Goal: Book appointment/travel/reservation

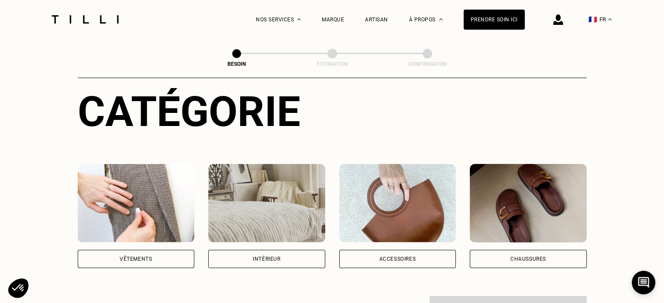
scroll to position [95, 0]
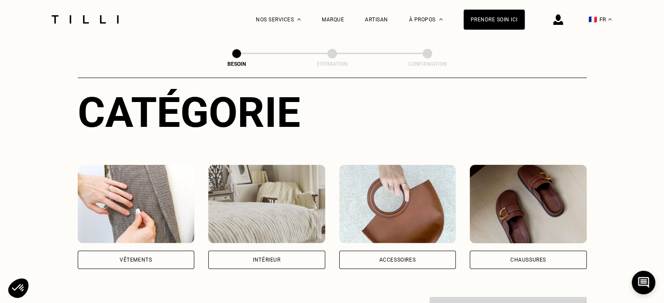
click at [192, 251] on div "Vêtements" at bounding box center [136, 260] width 117 height 18
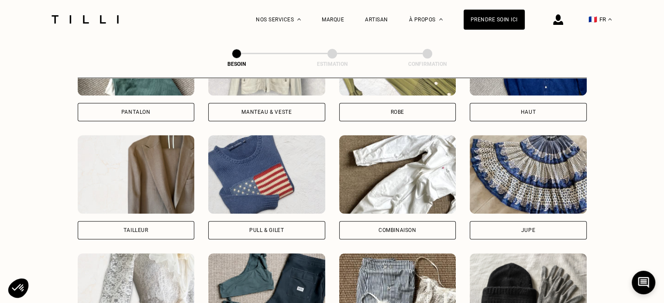
scroll to position [363, 0]
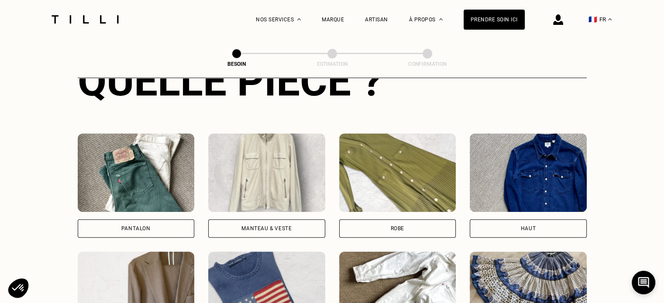
click at [140, 226] on div "Pantalon" at bounding box center [135, 228] width 29 height 5
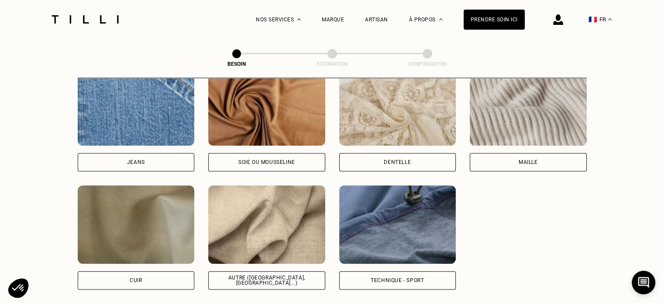
scroll to position [987, 0]
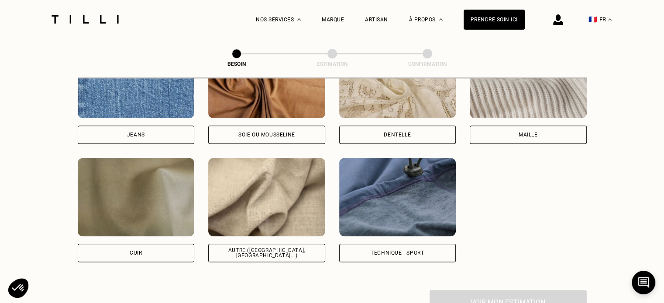
click at [174, 133] on div "Jeans" at bounding box center [136, 135] width 117 height 18
select select "FR"
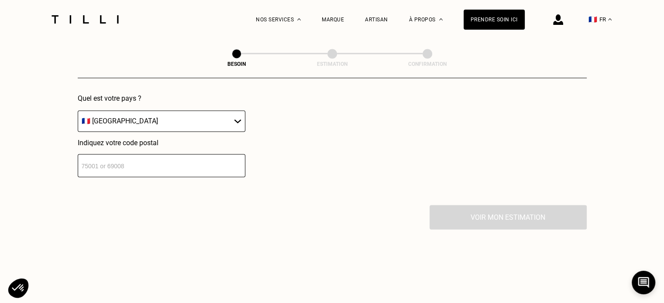
scroll to position [1291, 0]
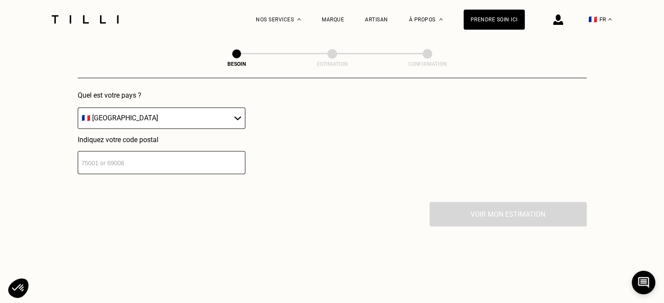
click at [195, 155] on input "number" at bounding box center [162, 162] width 168 height 23
type input "34000"
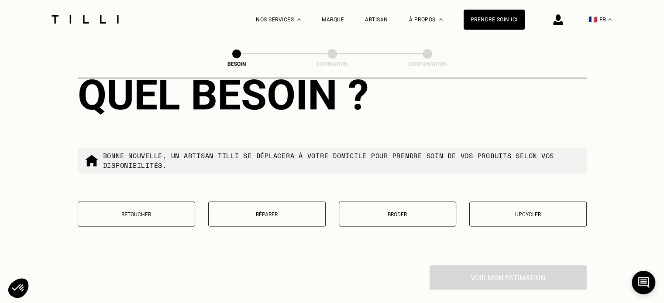
scroll to position [1451, 0]
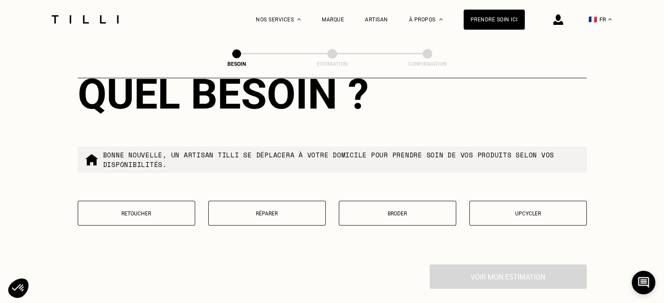
click at [277, 210] on p "Réparer" at bounding box center [267, 213] width 108 height 6
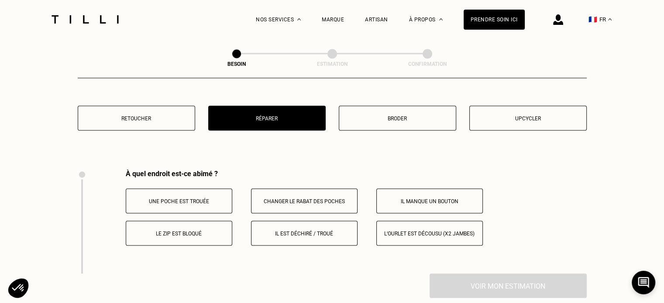
scroll to position [1613, 0]
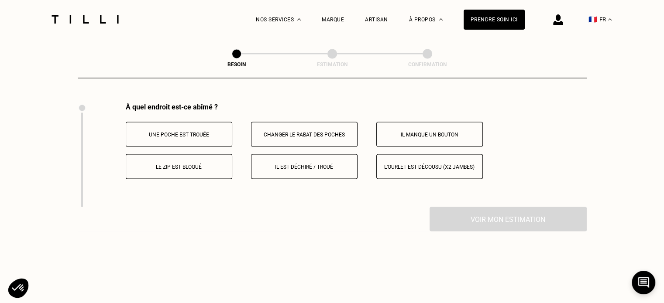
click at [218, 170] on button "Le zip est bloqué" at bounding box center [179, 166] width 106 height 25
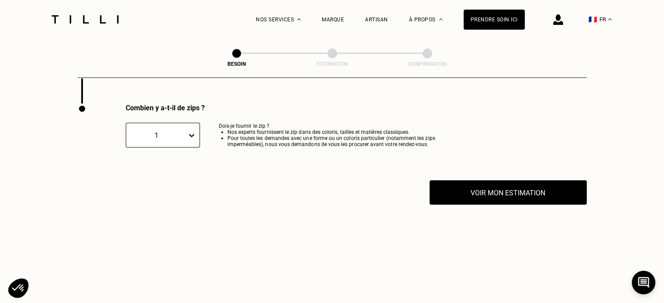
scroll to position [1717, 0]
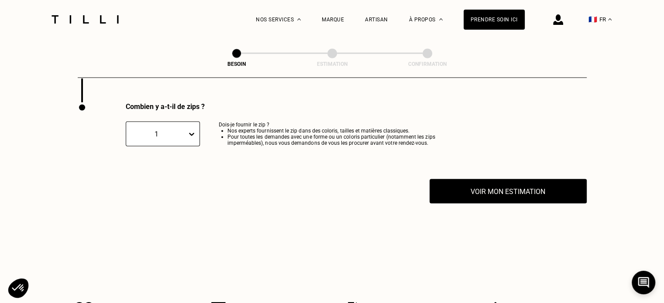
click at [187, 127] on div at bounding box center [193, 135] width 12 height 16
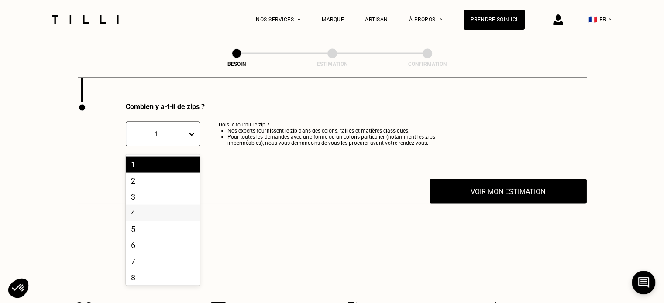
click at [183, 217] on div "4" at bounding box center [163, 213] width 74 height 16
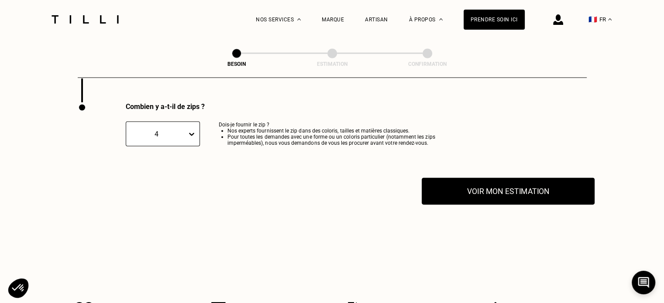
click at [499, 198] on button "Voir mon estimation" at bounding box center [507, 191] width 173 height 27
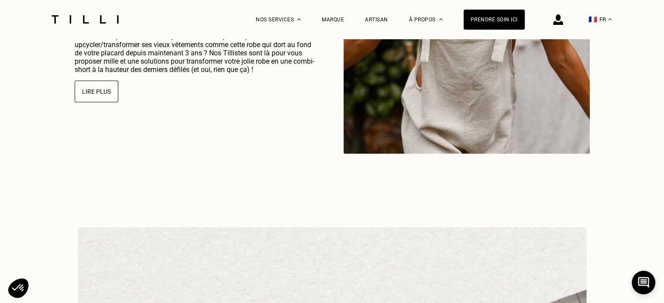
scroll to position [2373, 0]
